Goal: Information Seeking & Learning: Learn about a topic

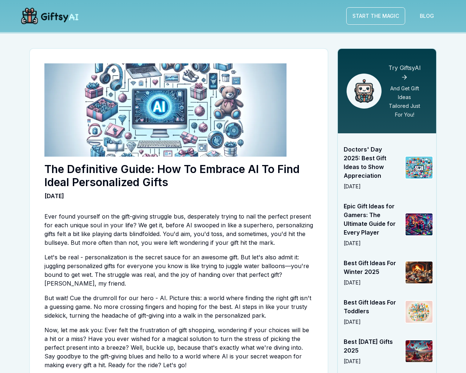
scroll to position [1673, 0]
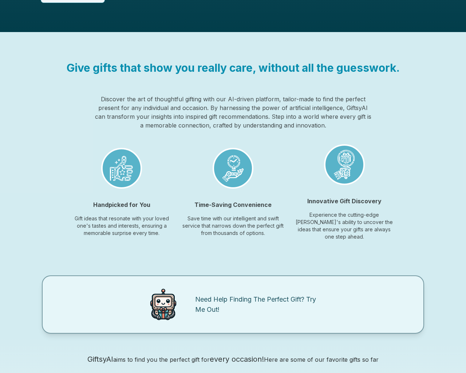
scroll to position [586, 0]
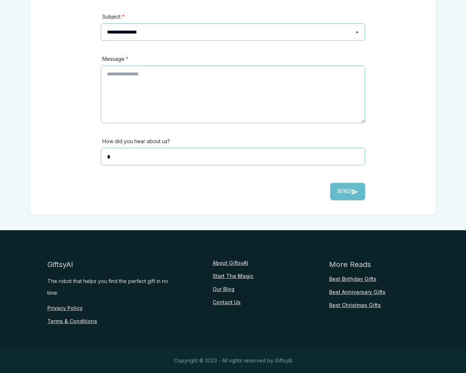
scroll to position [161, 0]
type textarea "**"
type input "**********"
type input "********"
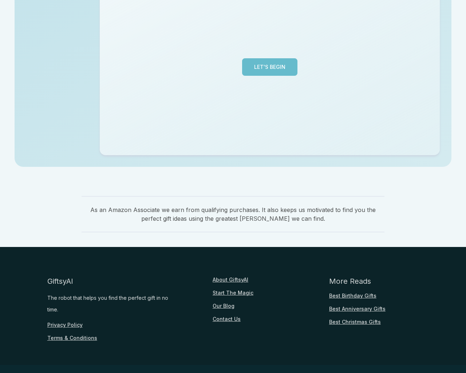
scroll to position [178, 0]
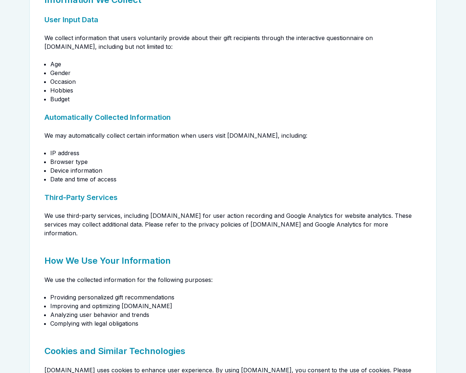
scroll to position [161, 0]
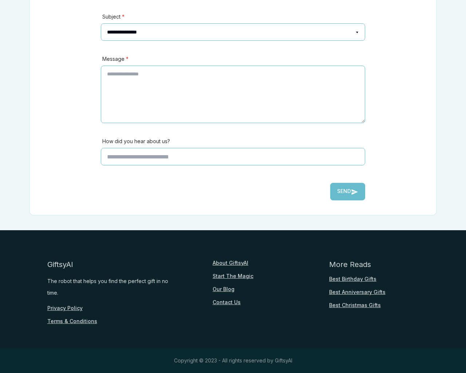
scroll to position [161, 0]
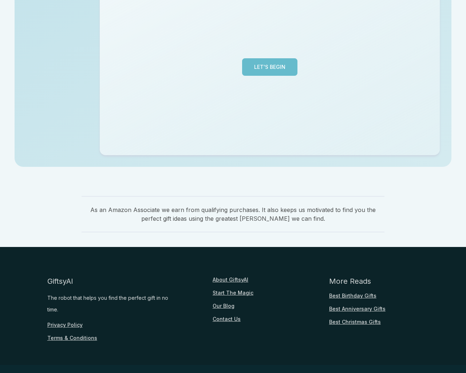
scroll to position [178, 0]
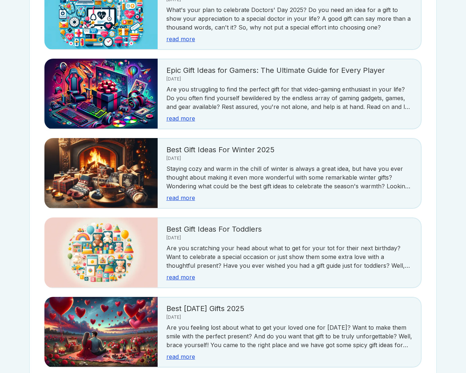
scroll to position [1292, 0]
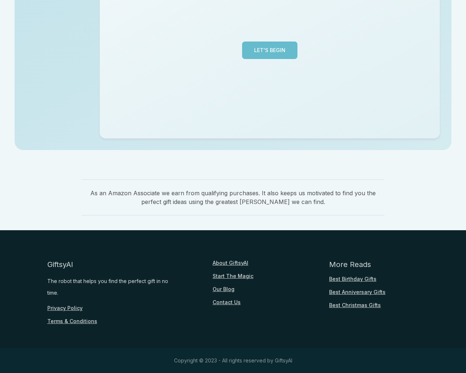
scroll to position [178, 0]
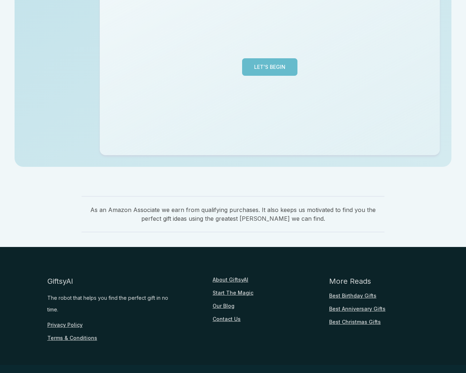
scroll to position [178, 0]
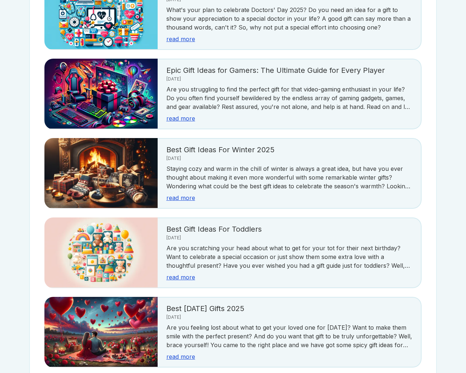
scroll to position [1292, 0]
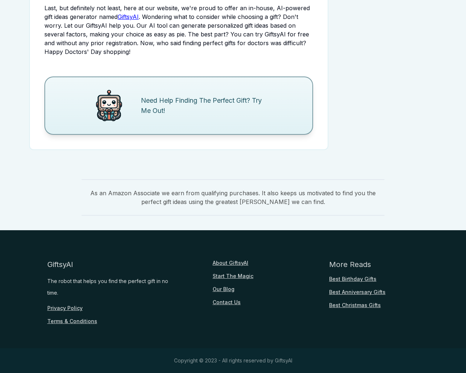
scroll to position [883, 0]
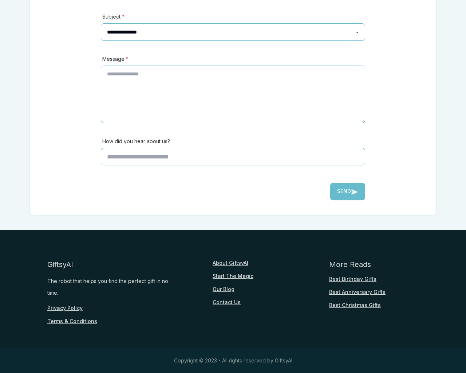
scroll to position [161, 0]
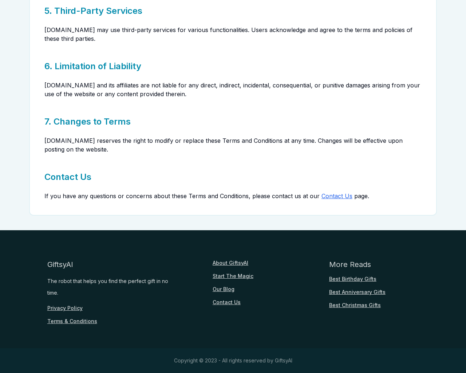
scroll to position [336, 0]
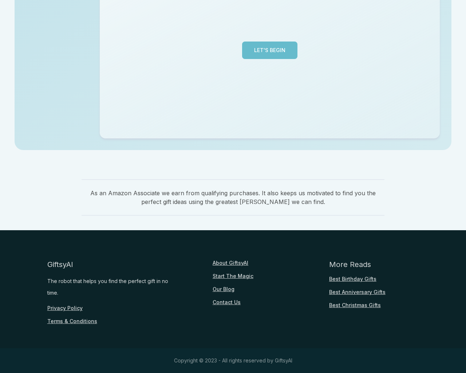
scroll to position [178, 0]
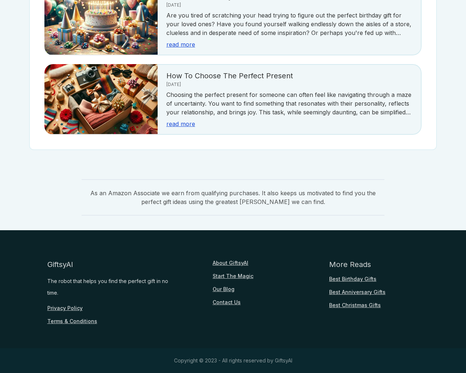
scroll to position [178, 0]
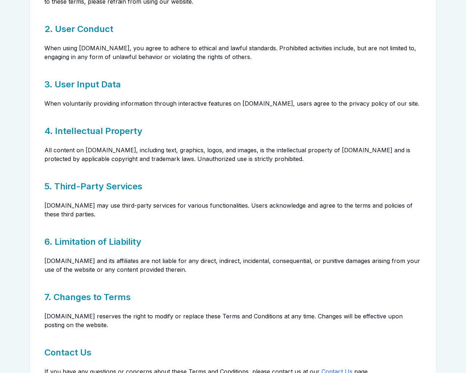
scroll to position [336, 0]
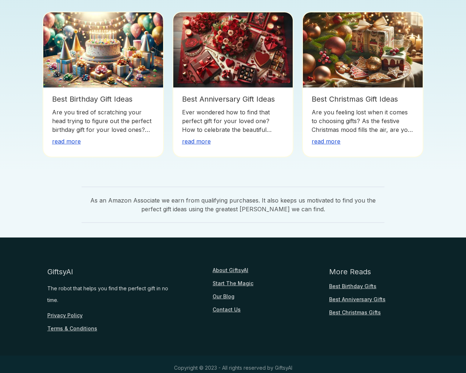
scroll to position [178, 0]
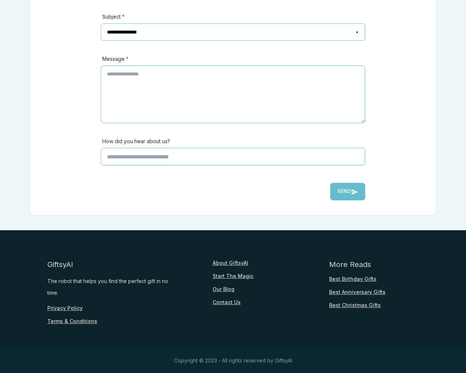
scroll to position [161, 0]
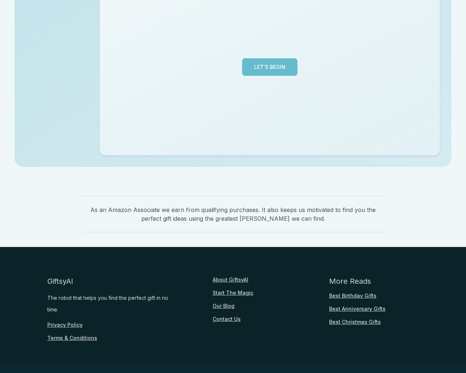
scroll to position [178, 0]
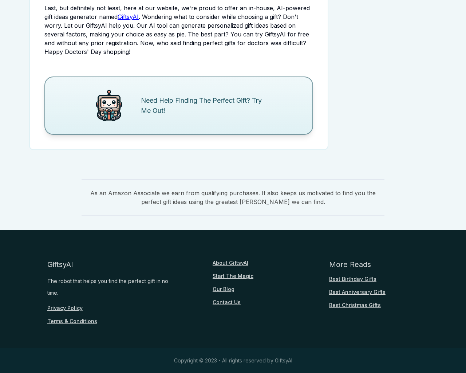
scroll to position [883, 0]
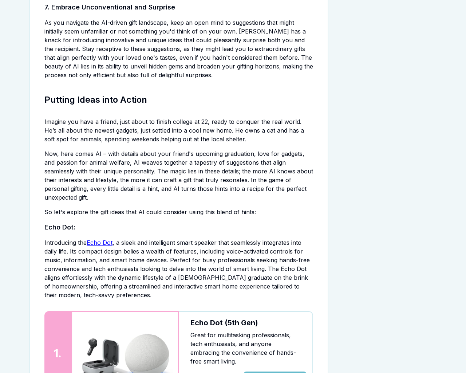
scroll to position [1673, 0]
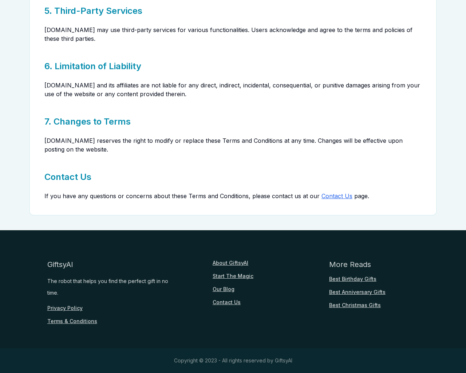
scroll to position [161, 0]
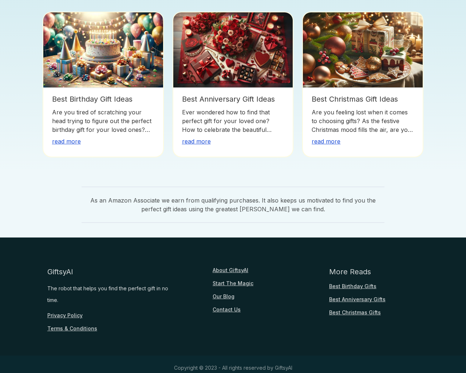
scroll to position [178, 0]
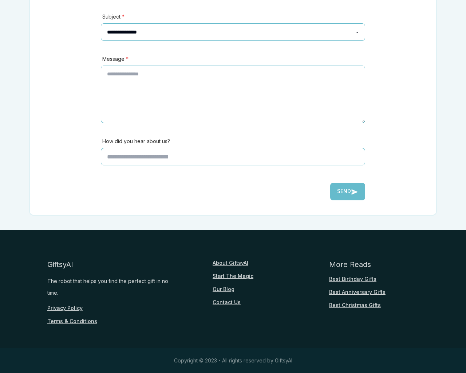
scroll to position [161, 0]
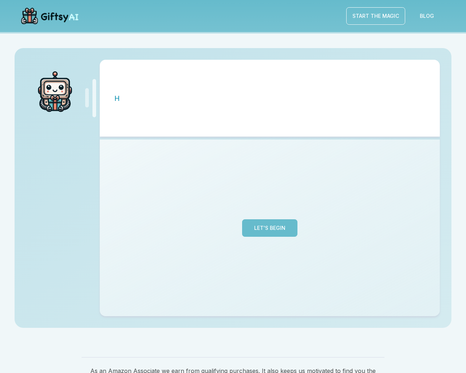
scroll to position [178, 0]
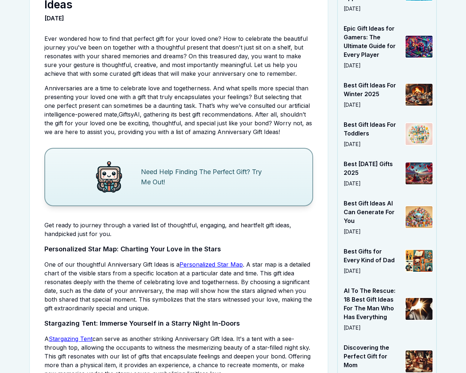
scroll to position [1961, 0]
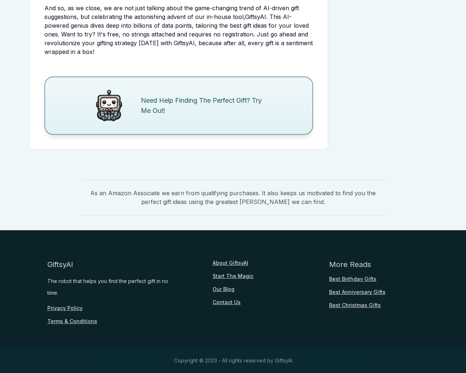
scroll to position [1852, 0]
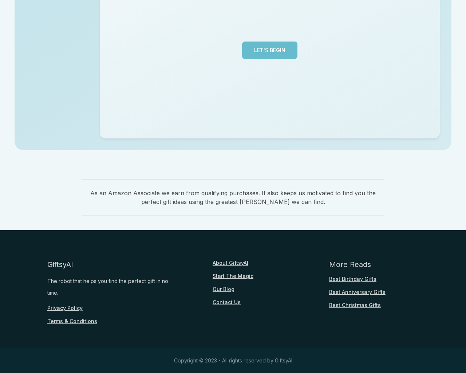
scroll to position [178, 0]
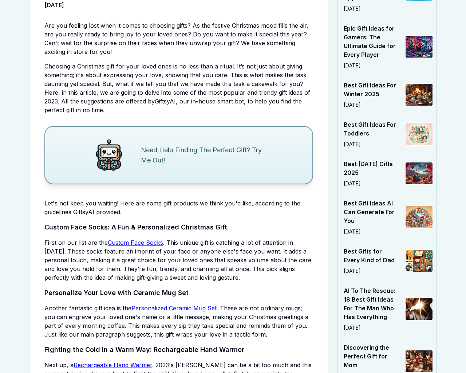
scroll to position [1525, 0]
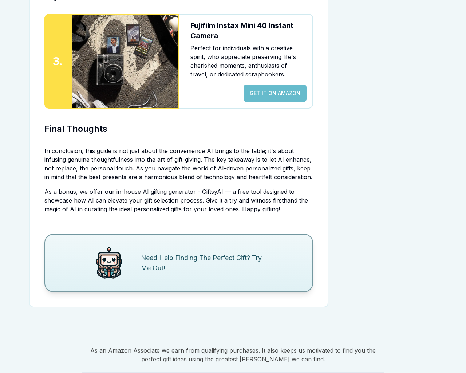
scroll to position [1673, 0]
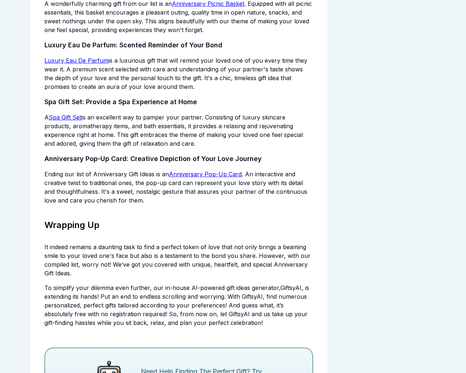
scroll to position [1961, 0]
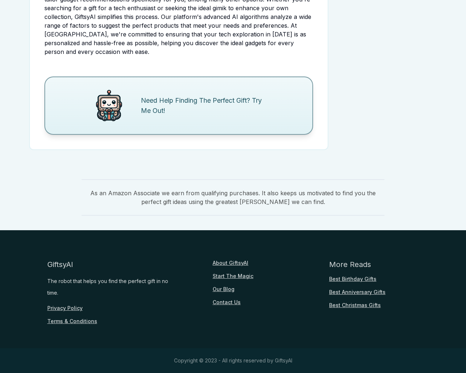
scroll to position [856, 0]
